Goal: Book appointment/travel/reservation

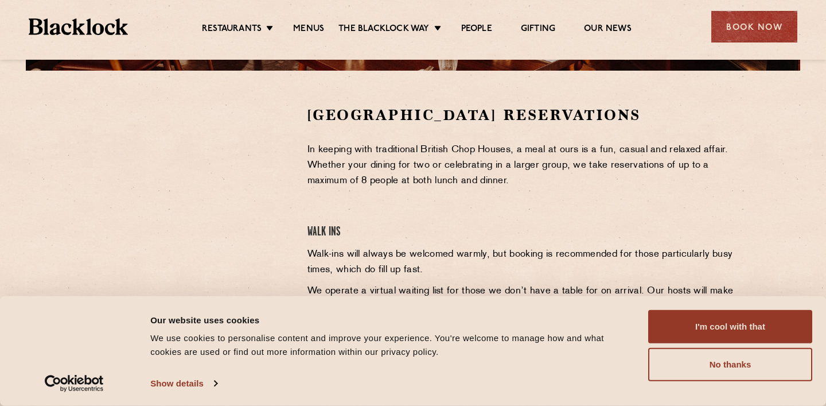
scroll to position [354, 0]
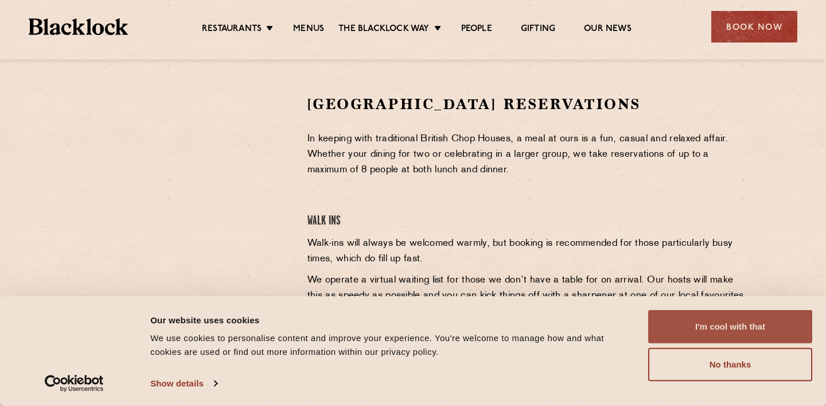
click at [667, 310] on button "I'm cool with that" at bounding box center [730, 326] width 164 height 33
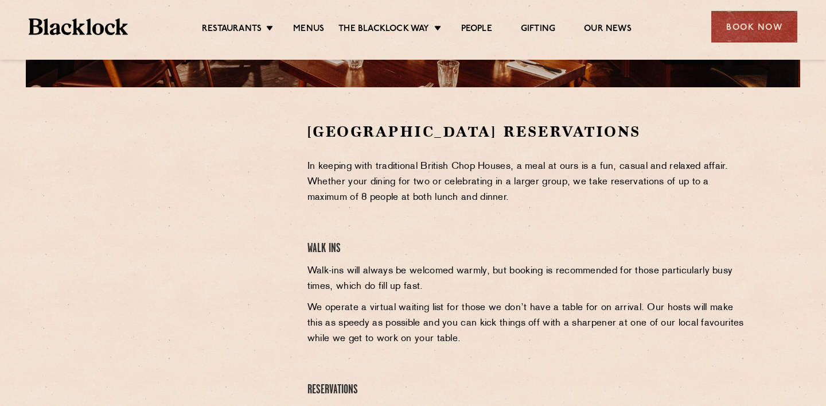
scroll to position [307, 0]
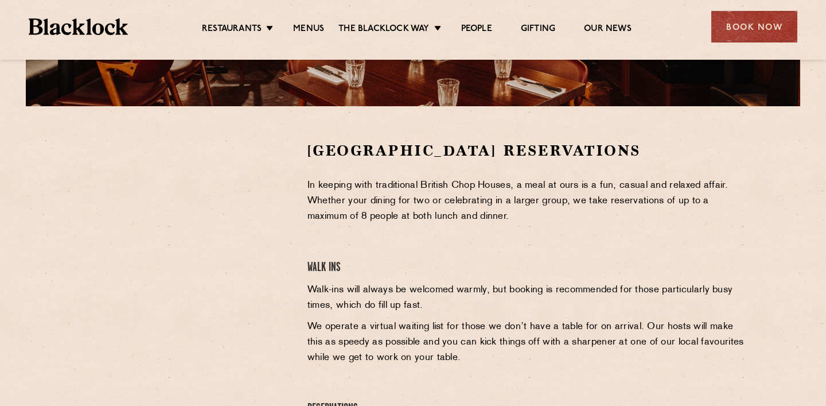
click at [291, 26] on li "Menus" at bounding box center [309, 30] width 60 height 13
click at [297, 29] on link "Menus" at bounding box center [308, 30] width 31 height 13
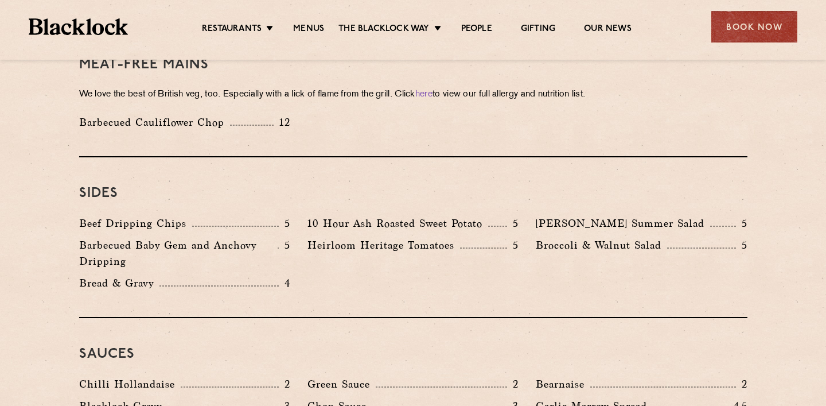
scroll to position [1686, 0]
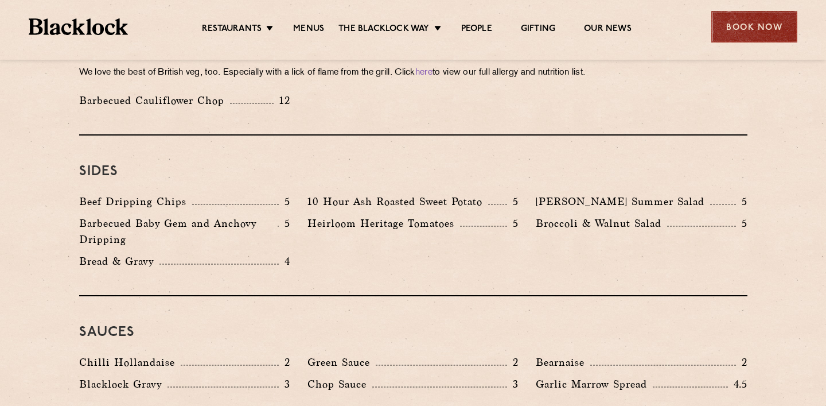
click at [785, 21] on div "Book Now" at bounding box center [755, 27] width 86 height 32
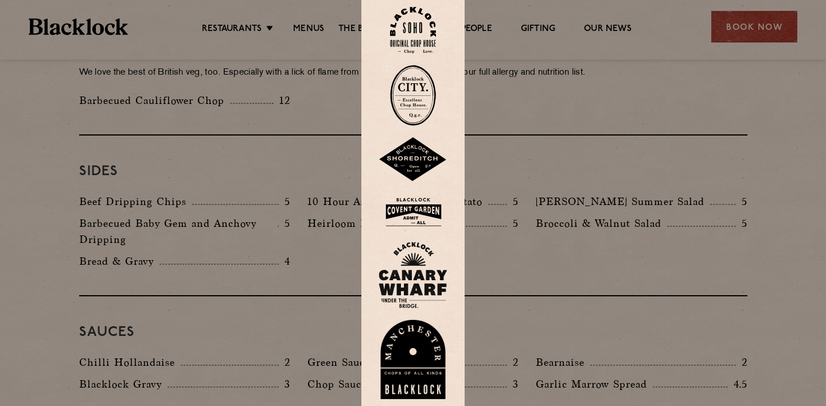
click at [425, 212] on img at bounding box center [413, 211] width 69 height 37
